Goal: Transaction & Acquisition: Purchase product/service

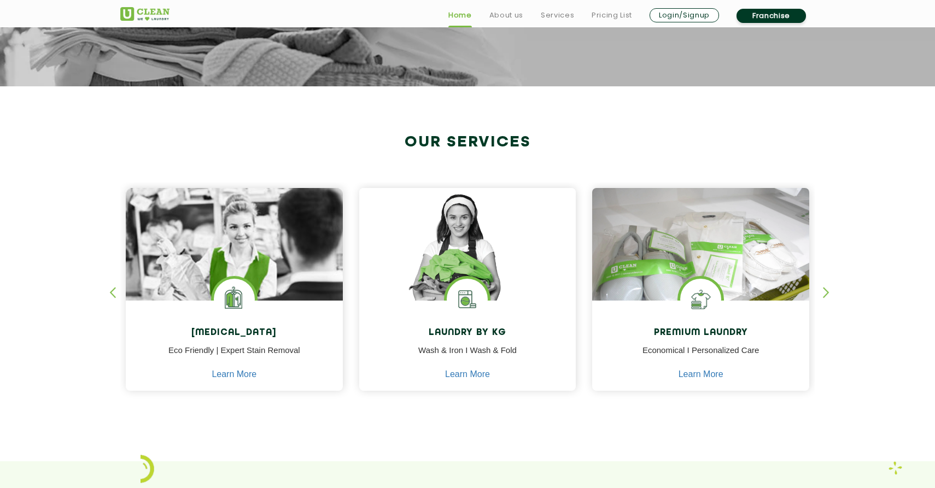
scroll to position [346, 0]
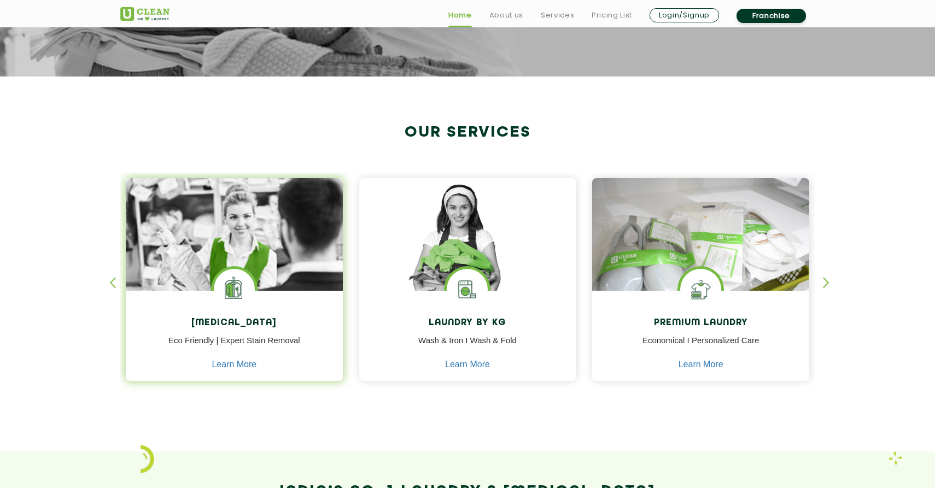
click at [288, 243] on img at bounding box center [234, 265] width 217 height 174
click at [229, 293] on img at bounding box center [234, 289] width 41 height 41
click at [233, 365] on link "Learn More" at bounding box center [234, 365] width 45 height 10
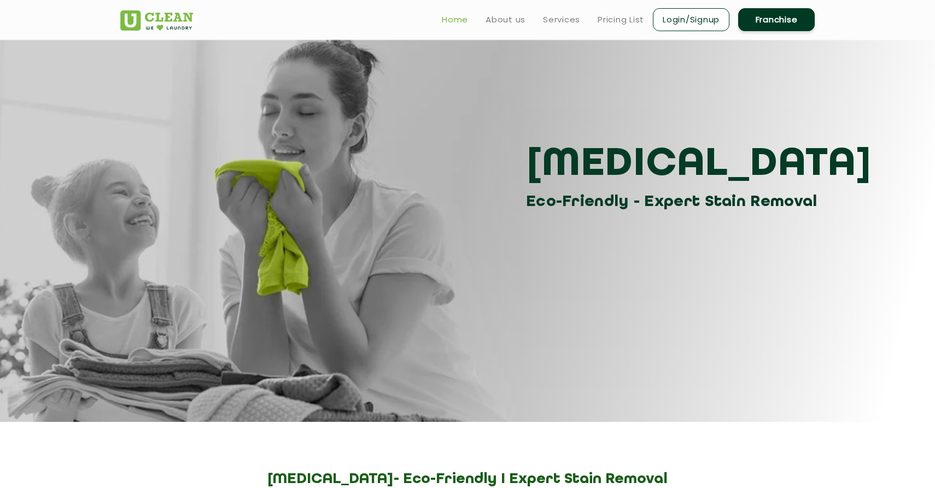
click at [446, 20] on link "Home" at bounding box center [455, 19] width 26 height 13
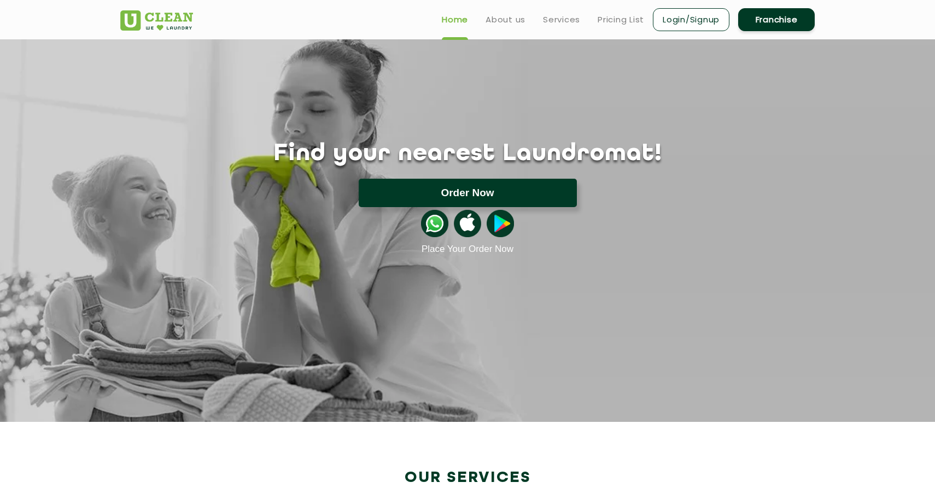
click at [458, 186] on button "Order Now" at bounding box center [468, 193] width 218 height 28
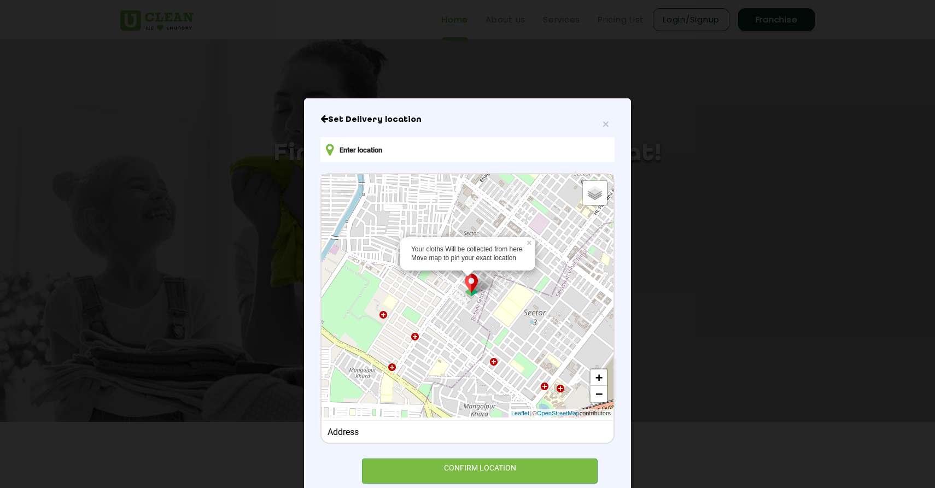
click at [441, 153] on input "text" at bounding box center [467, 149] width 294 height 25
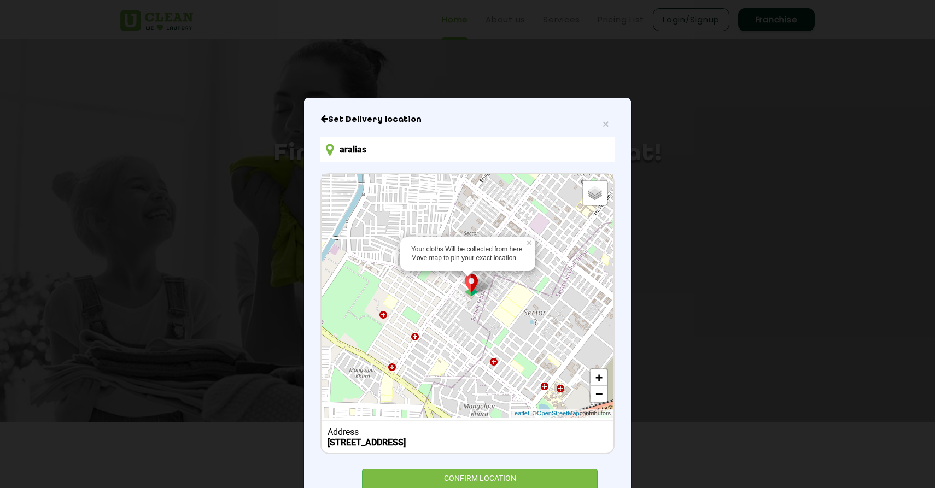
type input "Aralias Drive, Sector 42, Gurugram, Haryana, India"
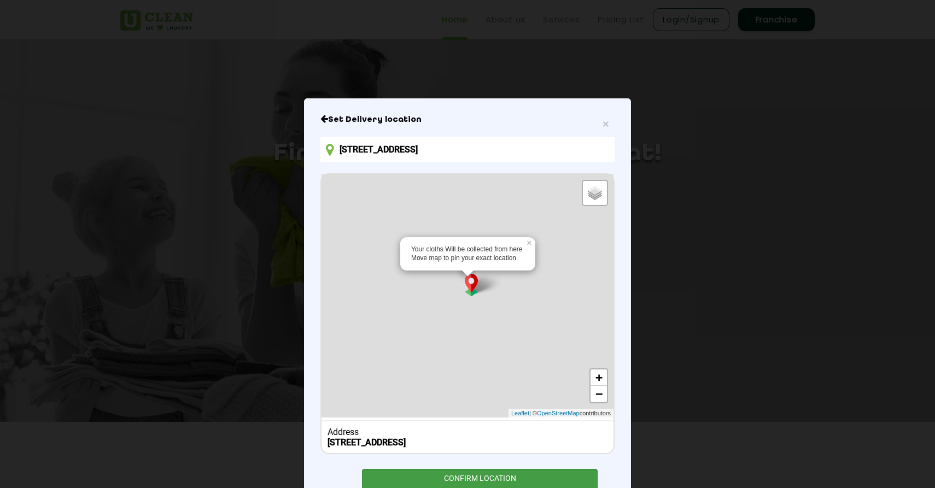
click at [468, 476] on div "CONFIRM LOCATION" at bounding box center [480, 481] width 236 height 25
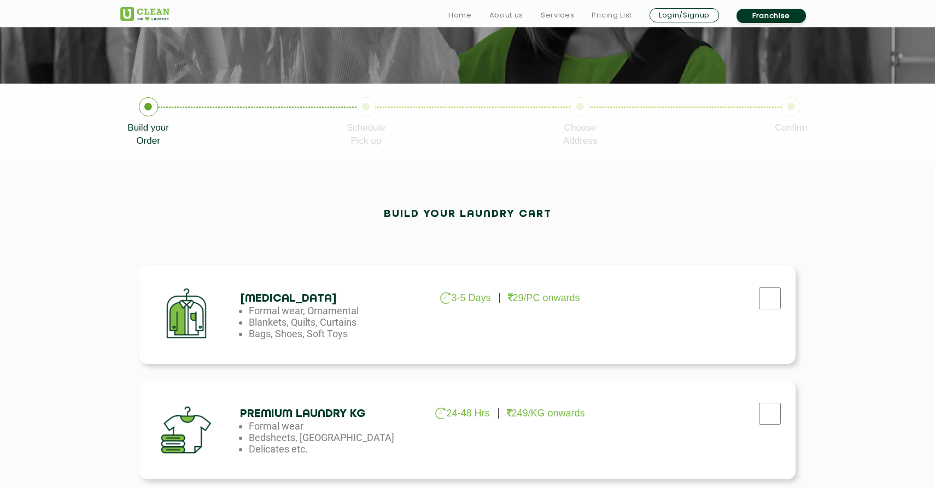
scroll to position [171, 0]
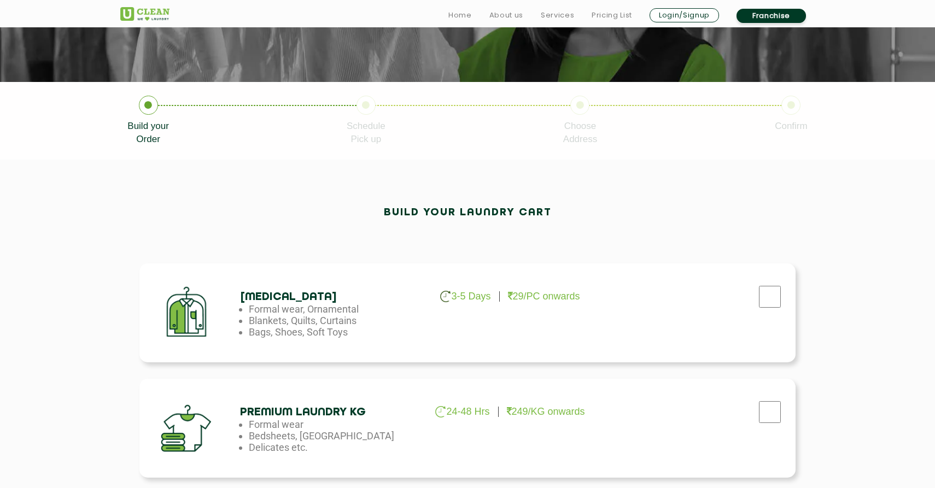
click at [406, 336] on li "Bags, Shoes, Soft Toys" at bounding box center [337, 331] width 177 height 11
click at [766, 299] on input "checkbox" at bounding box center [769, 297] width 27 height 22
checkbox input "true"
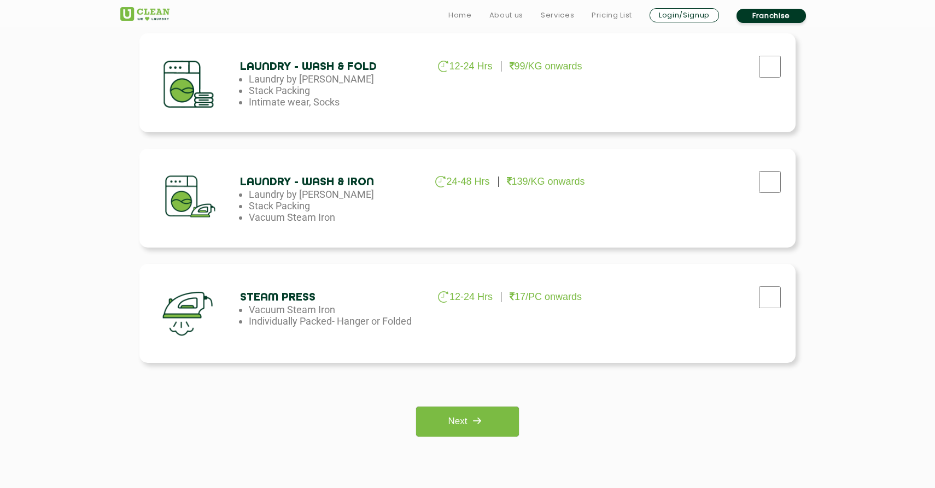
scroll to position [706, 0]
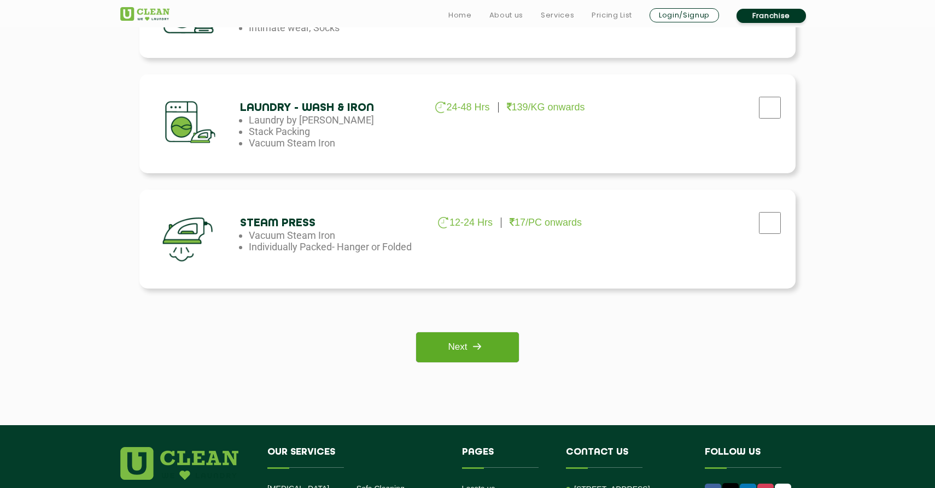
click at [487, 351] on img at bounding box center [477, 347] width 20 height 20
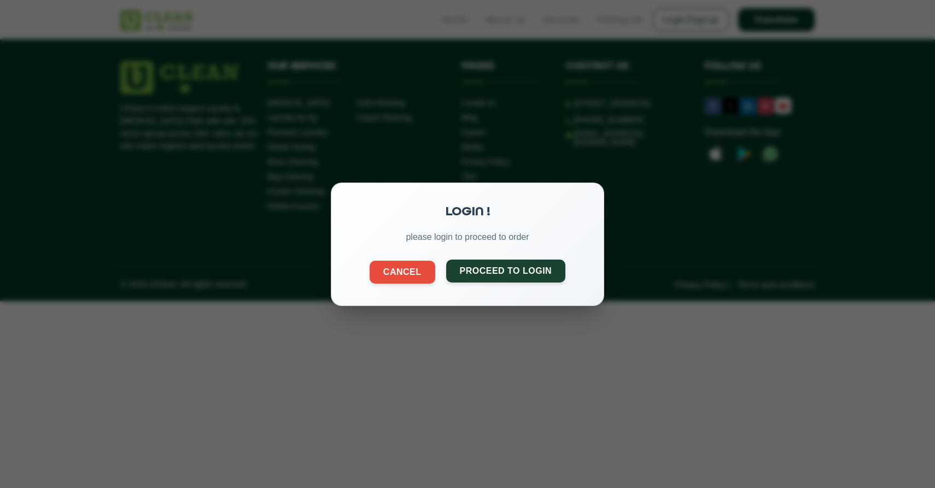
click at [474, 273] on button "Proceed to Login" at bounding box center [506, 270] width 120 height 23
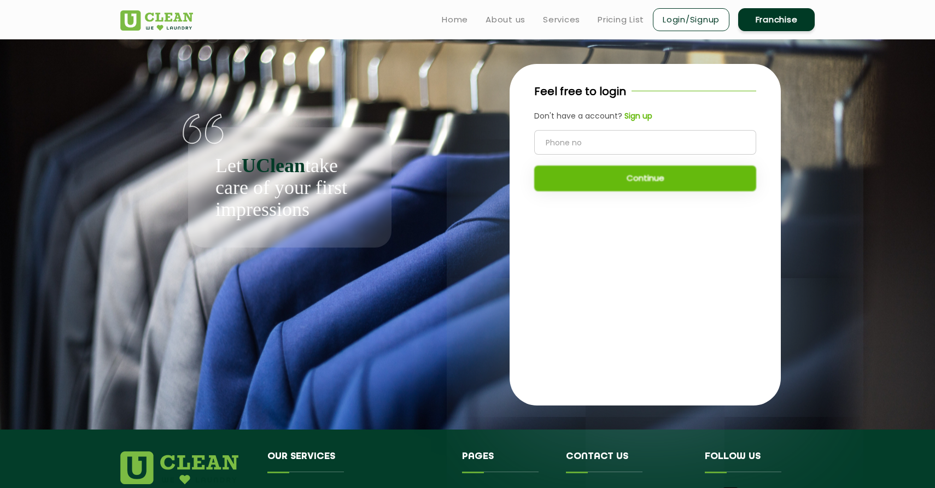
click at [598, 149] on input "tel" at bounding box center [645, 142] width 222 height 25
type input "9958990722"
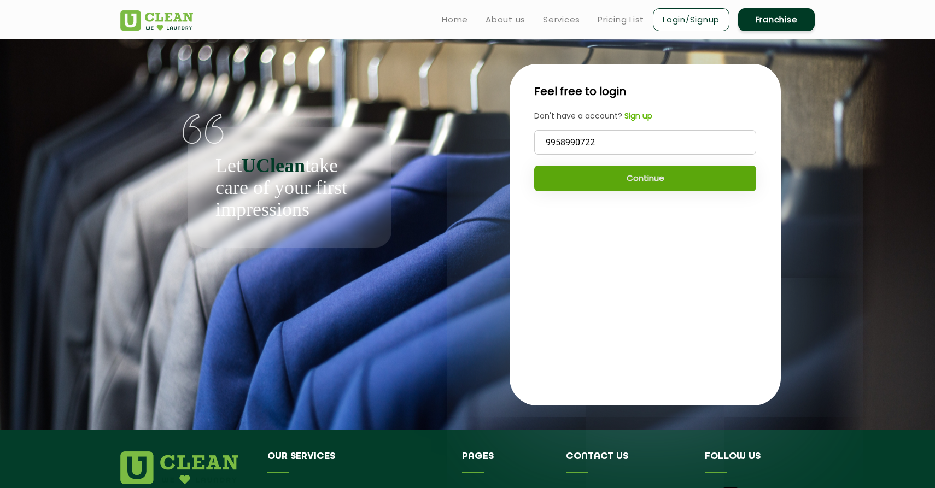
click at [652, 174] on button "Continue" at bounding box center [645, 179] width 222 height 26
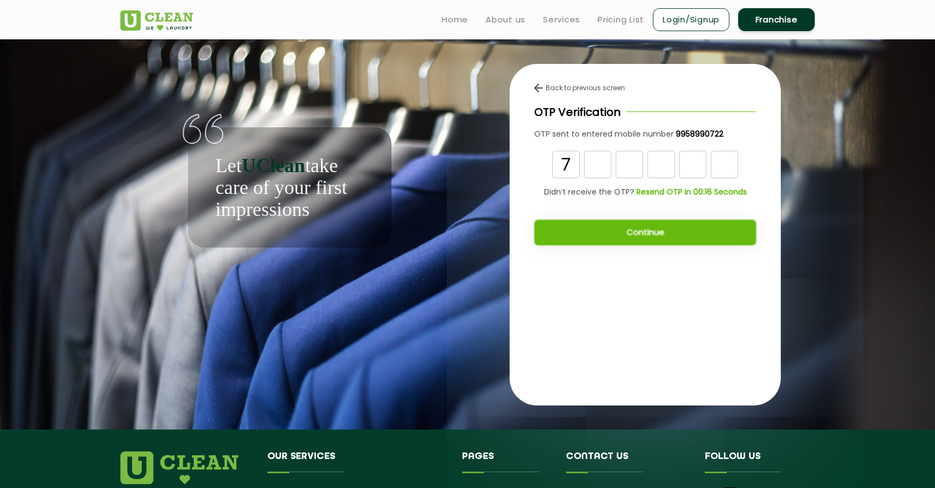
type input "7"
type input "1"
type input "9"
type input "1"
type input "2"
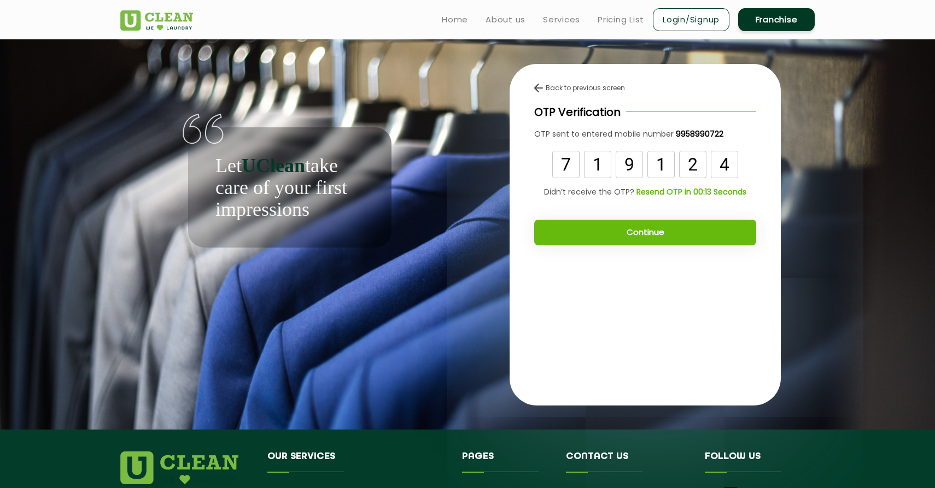
type input "4"
click at [727, 229] on button "Continue" at bounding box center [645, 233] width 222 height 26
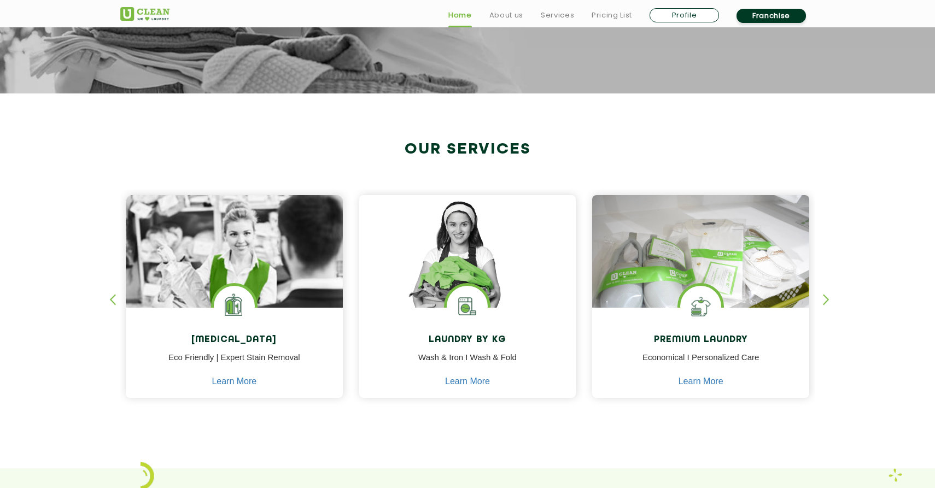
scroll to position [334, 0]
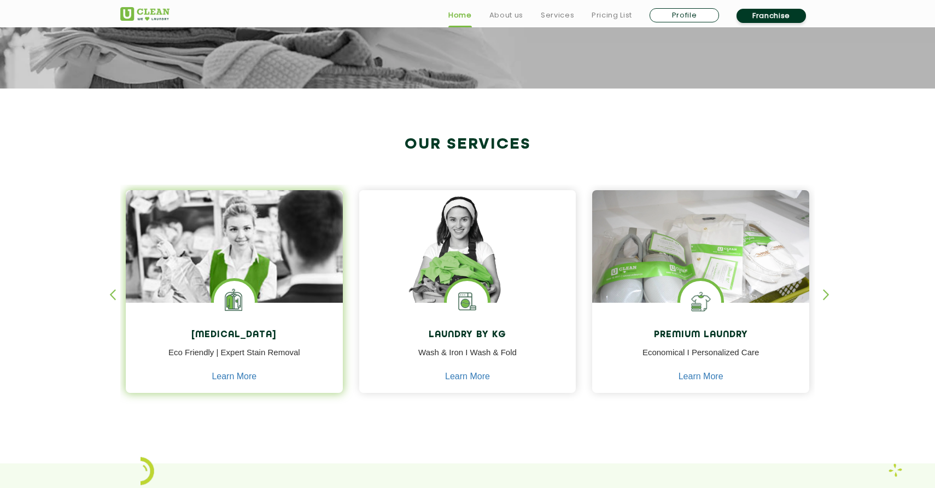
click at [253, 315] on img at bounding box center [234, 301] width 41 height 41
click at [241, 378] on link "Learn More" at bounding box center [234, 377] width 45 height 10
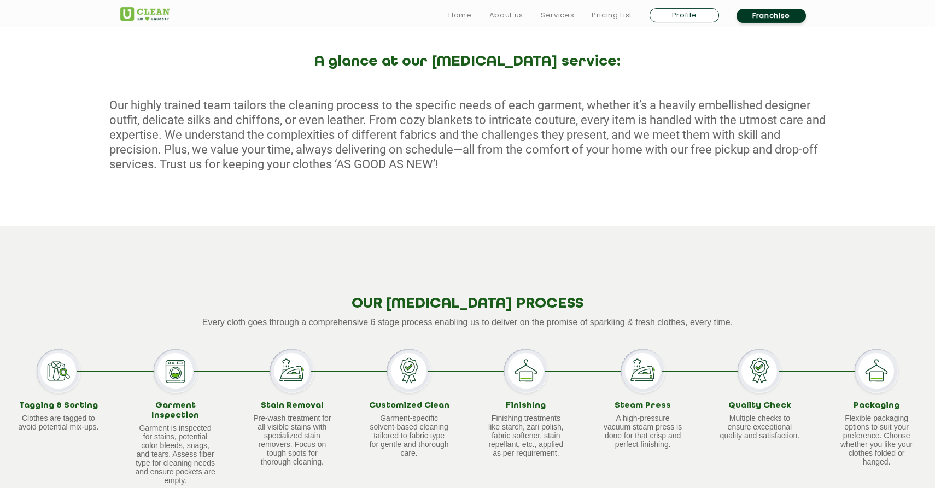
scroll to position [590, 0]
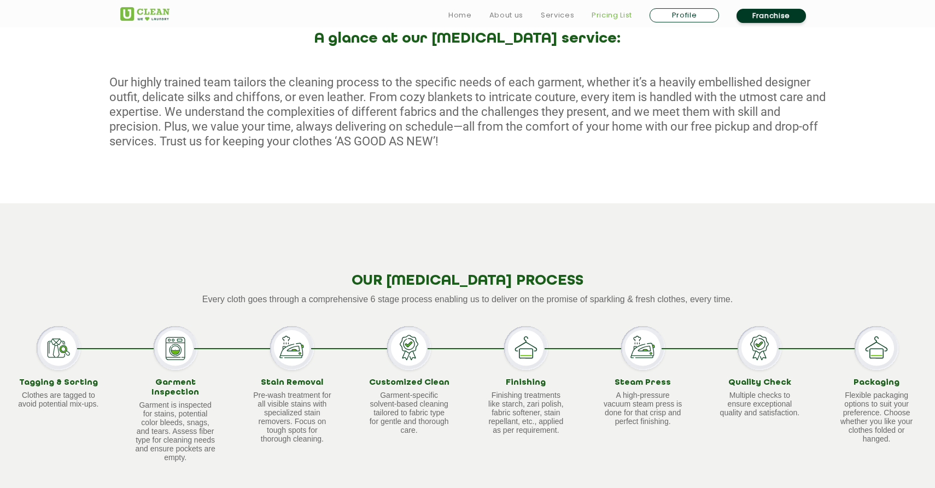
click at [607, 10] on link "Pricing List" at bounding box center [612, 15] width 40 height 13
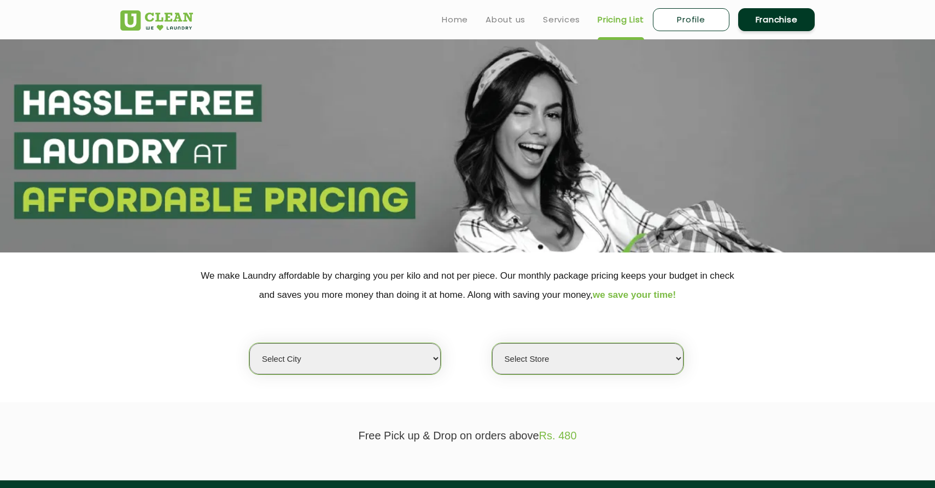
click at [370, 395] on section "We make Laundry affordable by charging you per kilo and not per piece. Our mont…" at bounding box center [467, 328] width 935 height 150
click at [249, 343] on select "Select city [GEOGRAPHIC_DATA] [GEOGRAPHIC_DATA] [GEOGRAPHIC_DATA] [GEOGRAPHIC_D…" at bounding box center [344, 358] width 191 height 31
select select "2"
click option "Gurugram" at bounding box center [0, 0] width 0 height 0
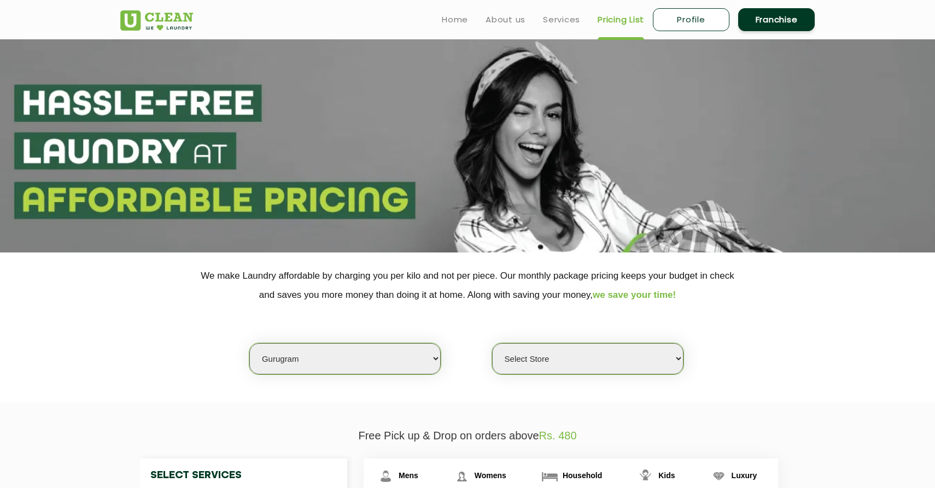
click at [492, 343] on select "Select Store [GEOGRAPHIC_DATA] Sector 66 [GEOGRAPHIC_DATA] Phase [GEOGRAPHIC_DA…" at bounding box center [587, 358] width 191 height 31
select select "546"
click option "UClean Vyapar Kendra" at bounding box center [0, 0] width 0 height 0
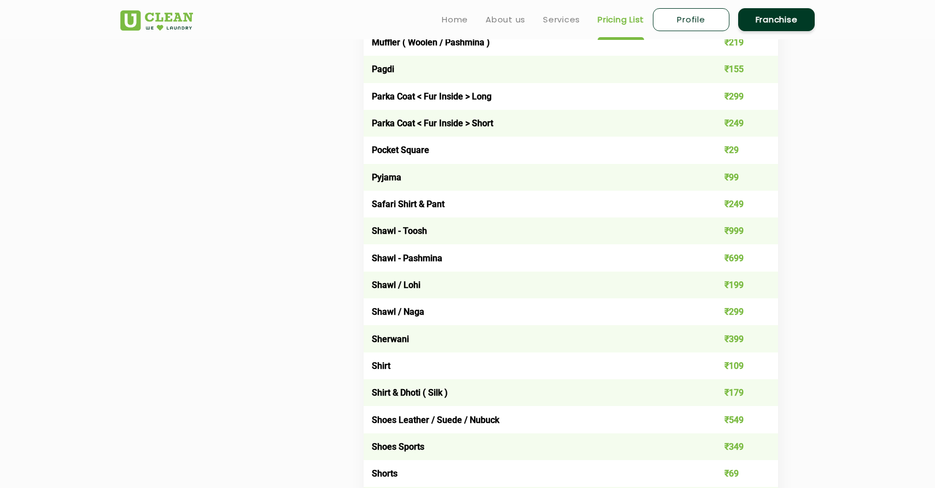
scroll to position [1308, 0]
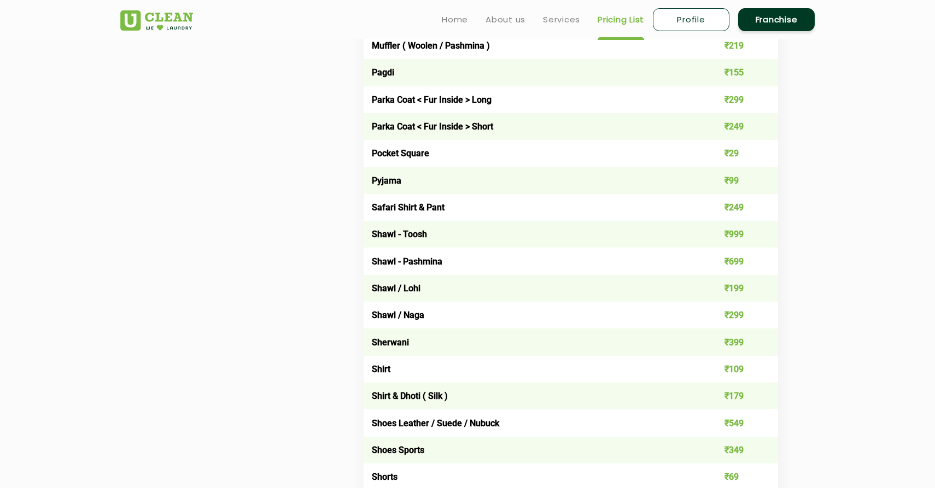
click at [454, 373] on td "Shirt" at bounding box center [530, 369] width 332 height 27
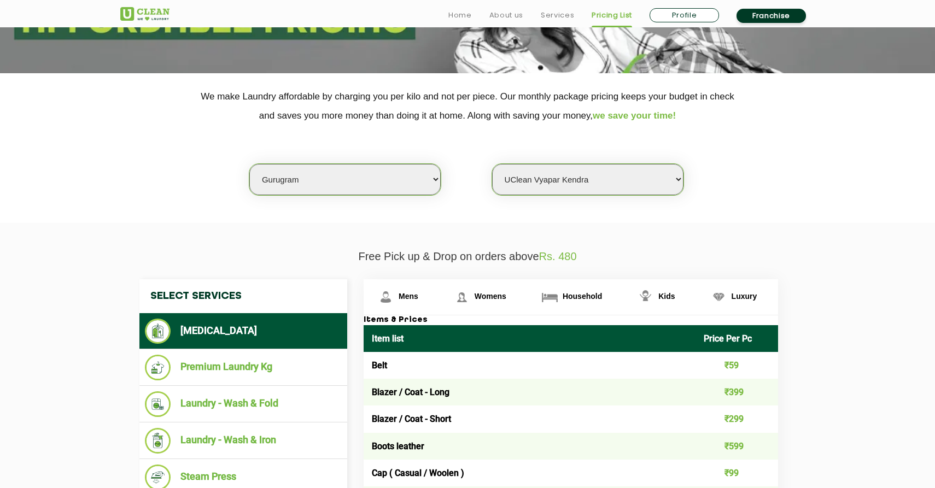
scroll to position [284, 0]
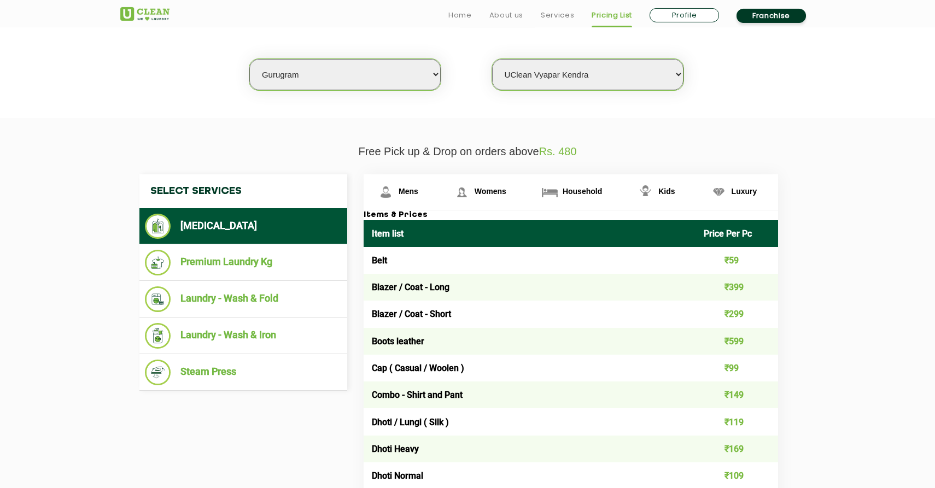
click at [317, 233] on li "[MEDICAL_DATA]" at bounding box center [243, 226] width 197 height 25
click at [494, 192] on span "Womens" at bounding box center [491, 191] width 32 height 9
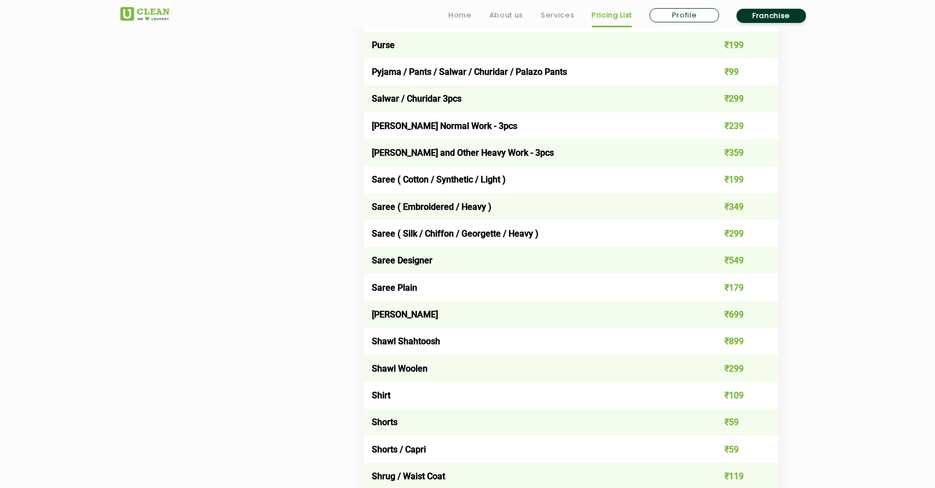
scroll to position [3014, 0]
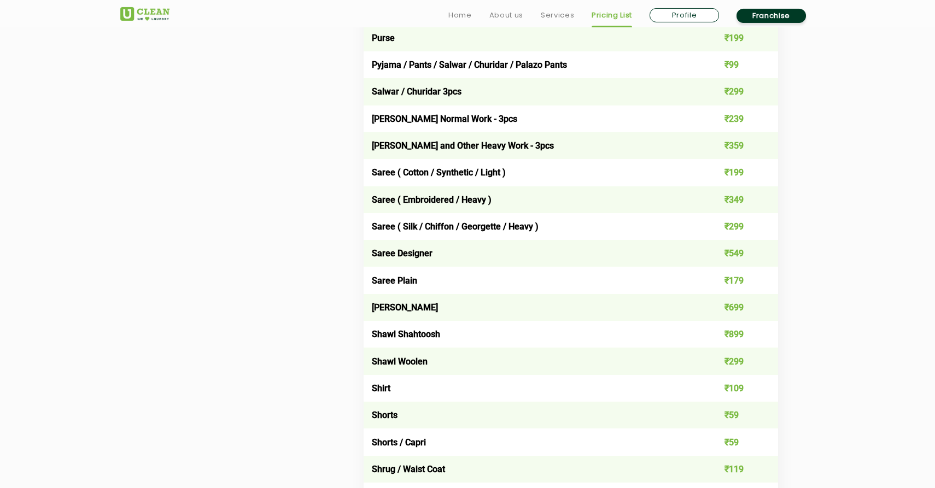
click at [474, 380] on td "Shirt" at bounding box center [530, 388] width 332 height 27
click at [741, 389] on td "₹109" at bounding box center [737, 388] width 83 height 27
click at [737, 385] on td "₹109" at bounding box center [737, 388] width 83 height 27
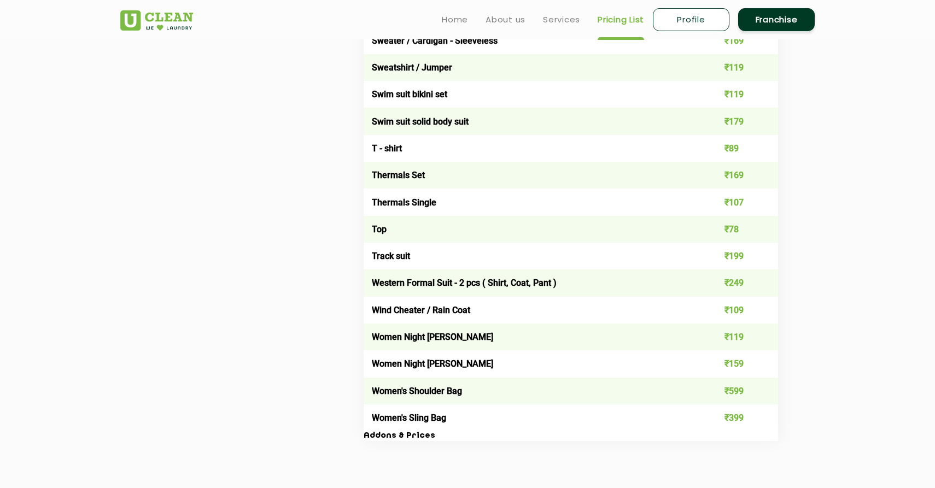
scroll to position [3682, 0]
